Goal: Task Accomplishment & Management: Manage account settings

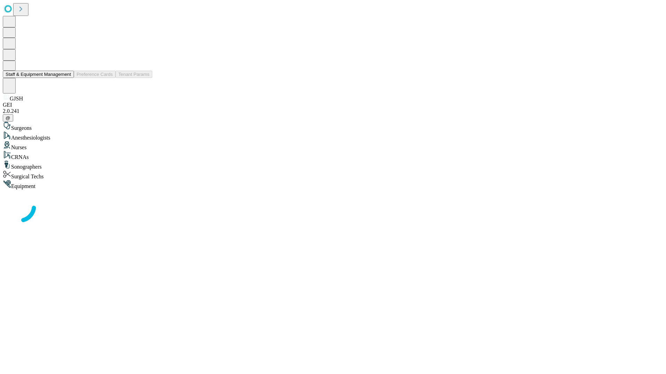
click at [66, 78] on button "Staff & Equipment Management" at bounding box center [38, 74] width 71 height 7
